Goal: Task Accomplishment & Management: Complete application form

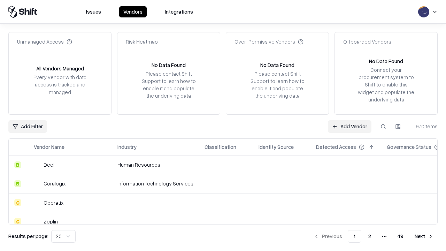
click at [349, 126] on link "Add Vendor" at bounding box center [350, 126] width 44 height 13
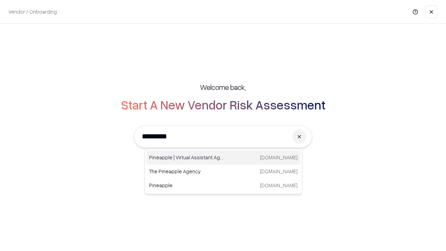
click at [223, 157] on div "Pineapple | Virtual Assistant Agency trypineapple.com" at bounding box center [223, 157] width 154 height 14
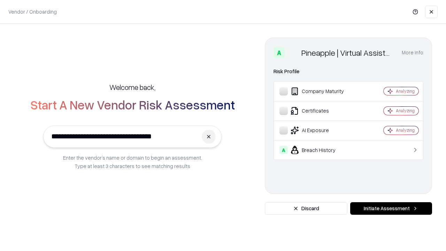
type input "**********"
click at [391, 208] on button "Initiate Assessment" at bounding box center [391, 208] width 82 height 13
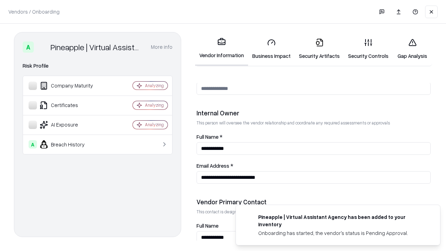
scroll to position [361, 0]
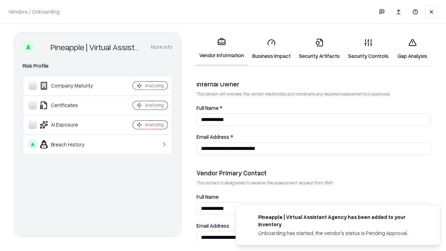
click at [271, 49] on link "Business Impact" at bounding box center [271, 49] width 47 height 32
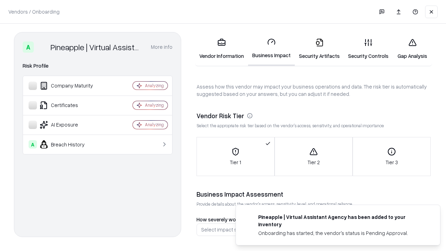
click at [319, 49] on link "Security Artifacts" at bounding box center [319, 49] width 49 height 32
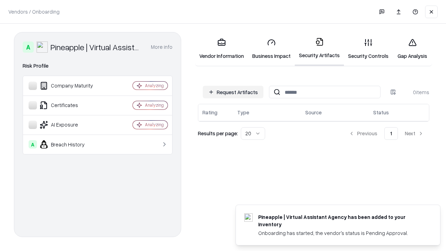
click at [233, 92] on button "Request Artifacts" at bounding box center [233, 92] width 61 height 13
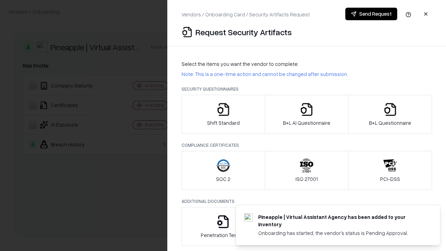
click at [223, 114] on icon "button" at bounding box center [223, 109] width 14 height 14
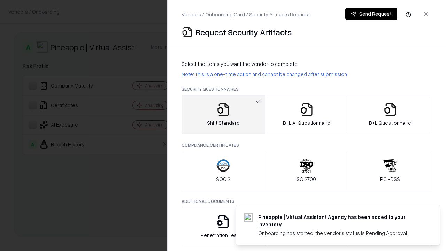
click at [371, 14] on button "Send Request" at bounding box center [371, 14] width 52 height 13
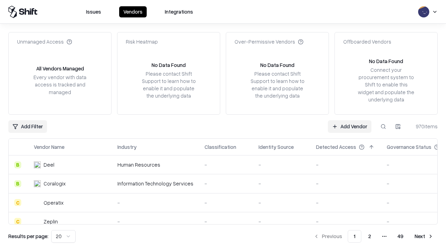
click at [383, 126] on button at bounding box center [383, 126] width 13 height 13
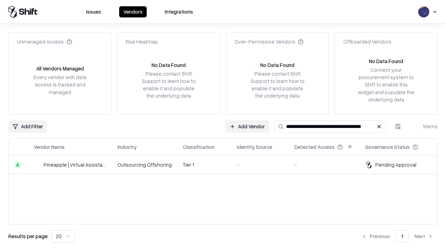
type input "**********"
click at [227, 164] on td "Tier 1" at bounding box center [204, 164] width 54 height 19
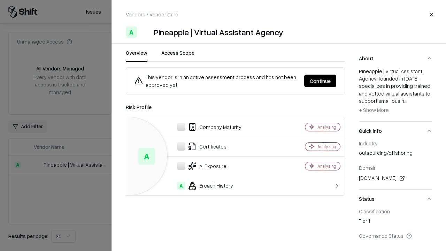
click at [320, 81] on button "Continue" at bounding box center [320, 81] width 32 height 13
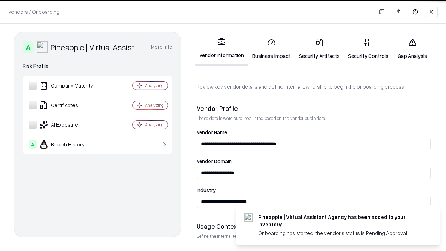
click at [319, 49] on link "Security Artifacts" at bounding box center [319, 49] width 49 height 32
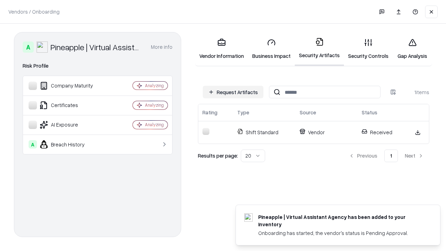
click at [412, 49] on link "Gap Analysis" at bounding box center [412, 49] width 39 height 32
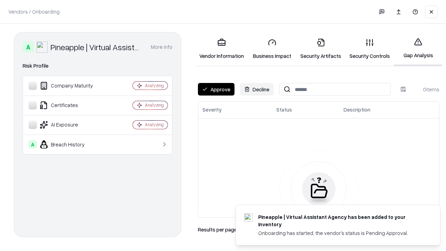
click at [216, 89] on button "Approve" at bounding box center [216, 89] width 37 height 13
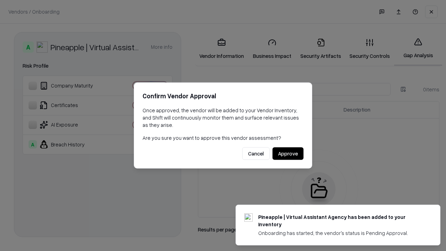
click at [288, 153] on button "Approve" at bounding box center [287, 153] width 31 height 13
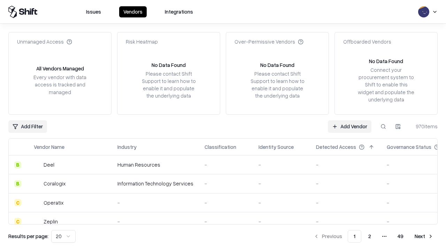
type input "**********"
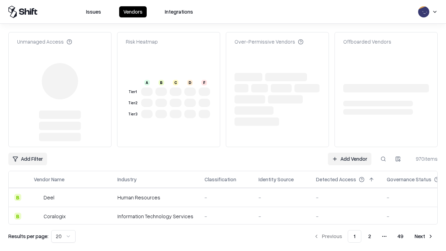
click at [349, 153] on link "Add Vendor" at bounding box center [350, 159] width 44 height 13
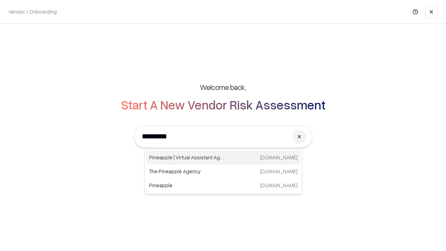
click at [223, 157] on div "Pineapple | Virtual Assistant Agency trypineapple.com" at bounding box center [223, 157] width 154 height 14
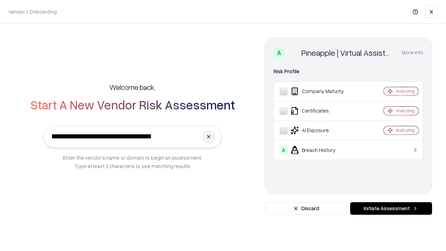
type input "**********"
click at [391, 208] on button "Initiate Assessment" at bounding box center [391, 208] width 82 height 13
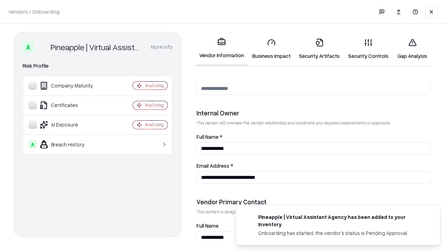
scroll to position [361, 0]
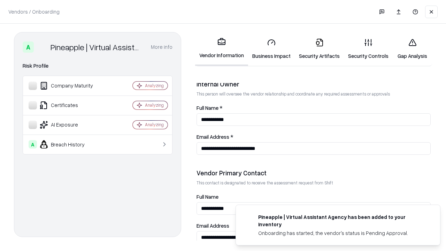
click at [412, 49] on link "Gap Analysis" at bounding box center [412, 49] width 39 height 32
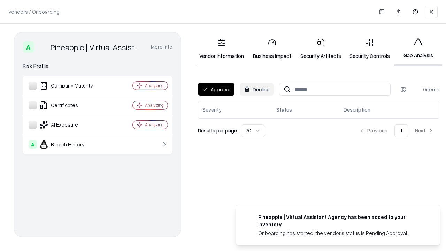
click at [216, 89] on button "Approve" at bounding box center [216, 89] width 37 height 13
